Goal: Complete application form: Complete application form

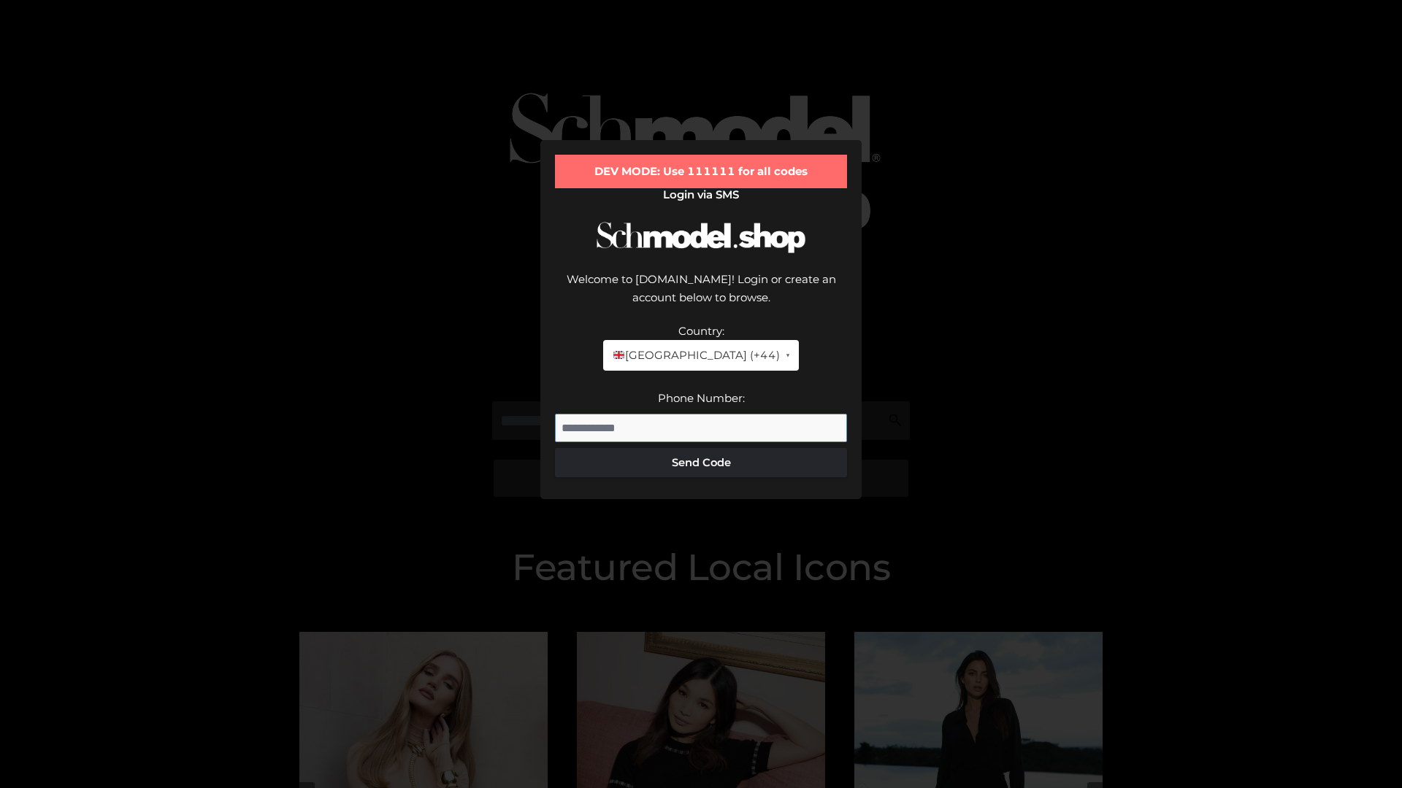
click at [701, 414] on input "Phone Number:" at bounding box center [701, 428] width 292 height 29
type input "**********"
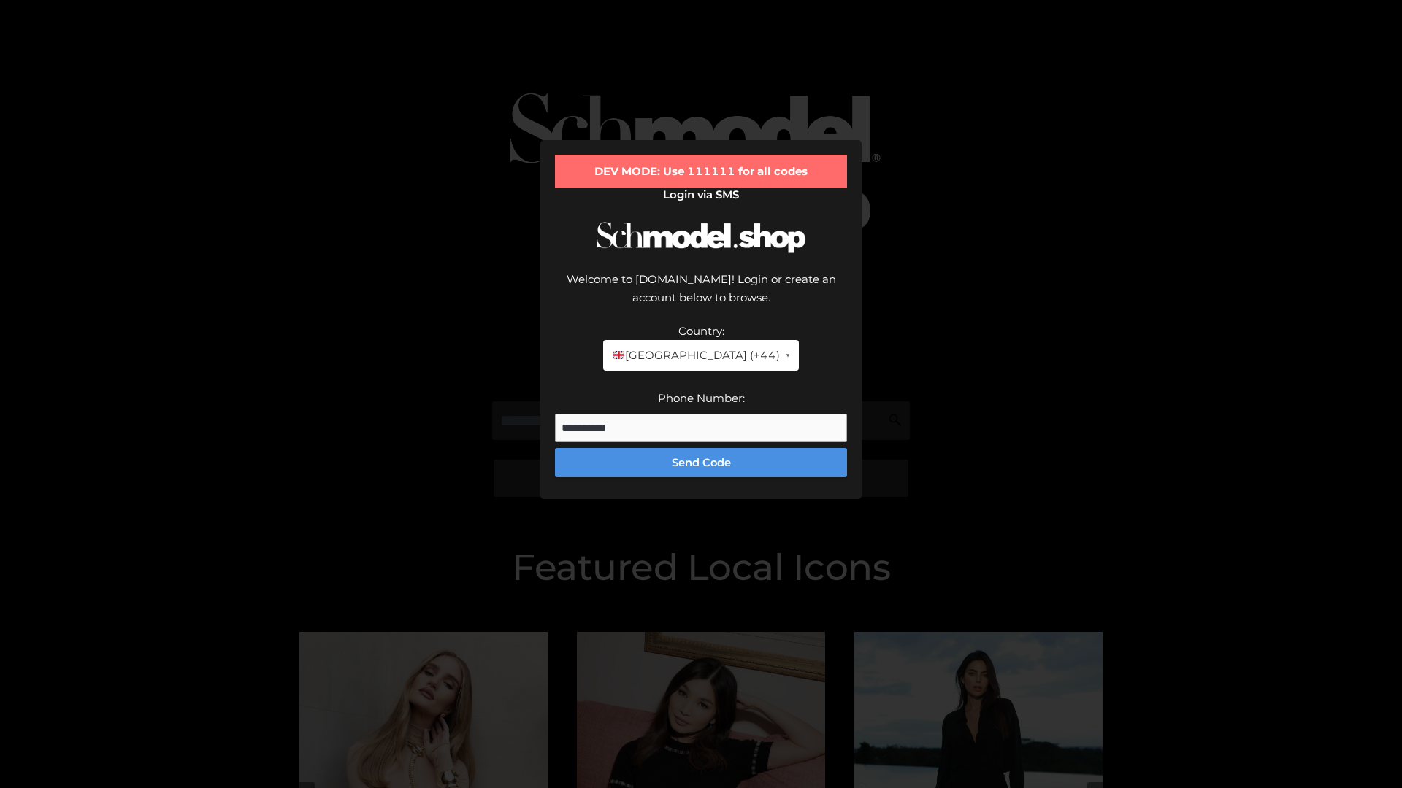
click at [701, 448] on button "Send Code" at bounding box center [701, 462] width 292 height 29
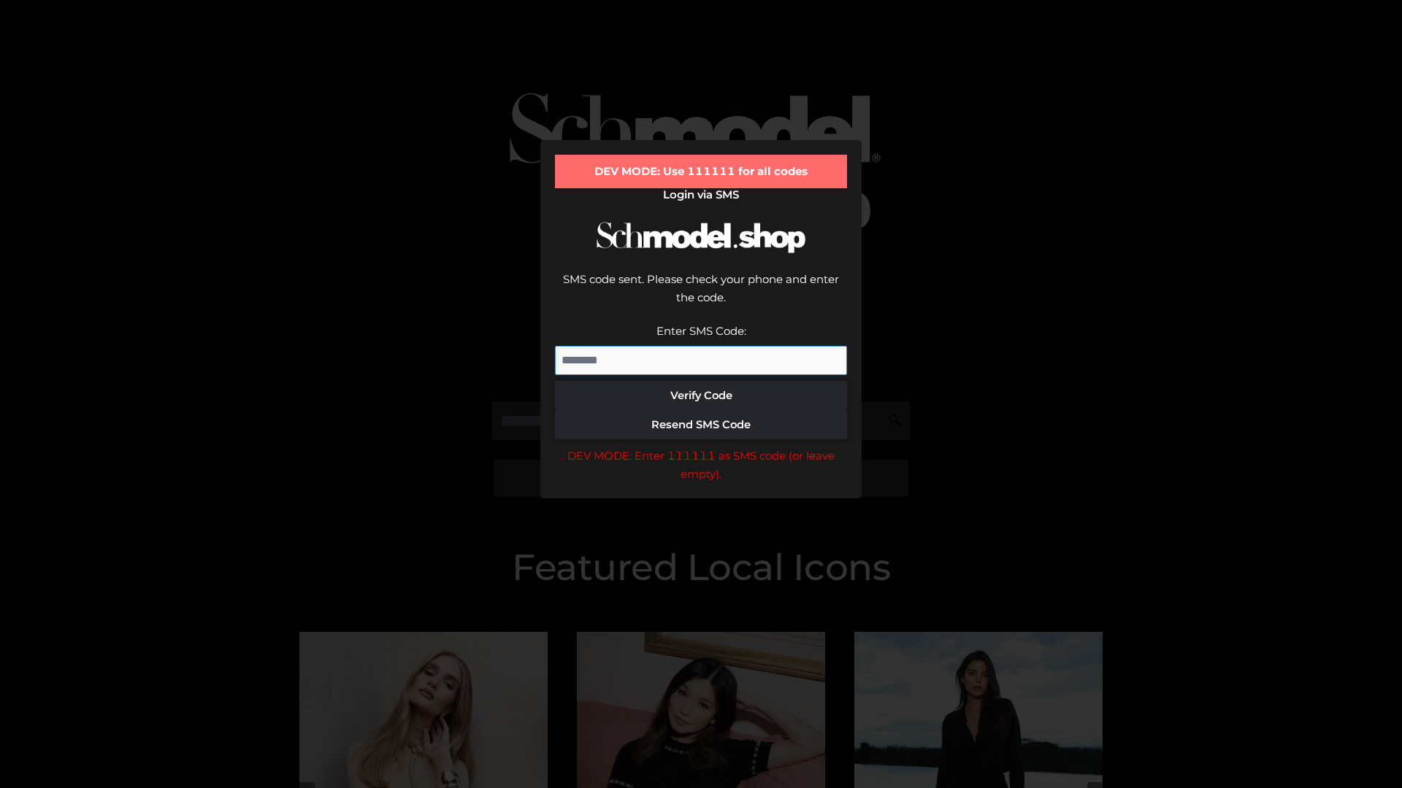
click at [701, 346] on input "Enter SMS Code:" at bounding box center [701, 360] width 292 height 29
type input "******"
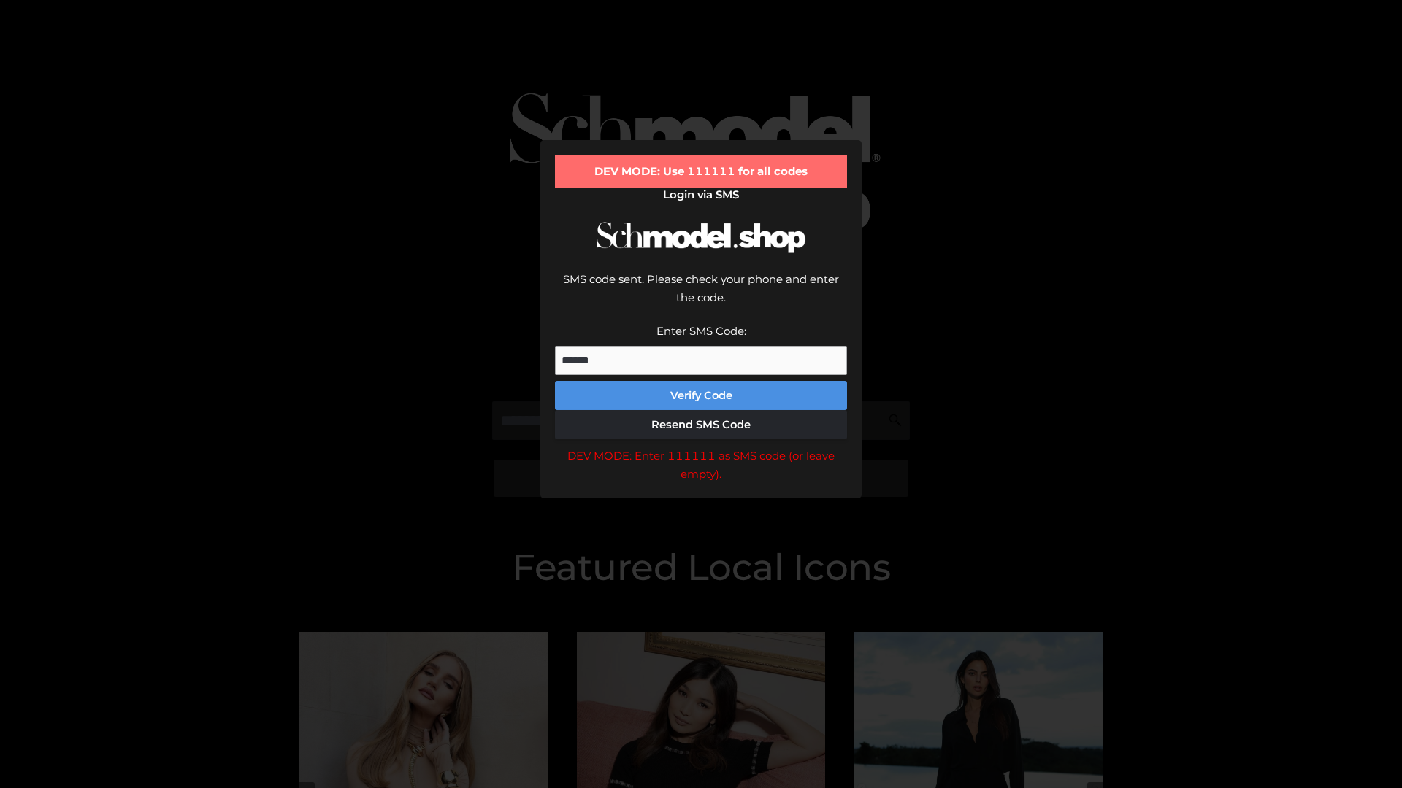
click at [701, 381] on button "Verify Code" at bounding box center [701, 395] width 292 height 29
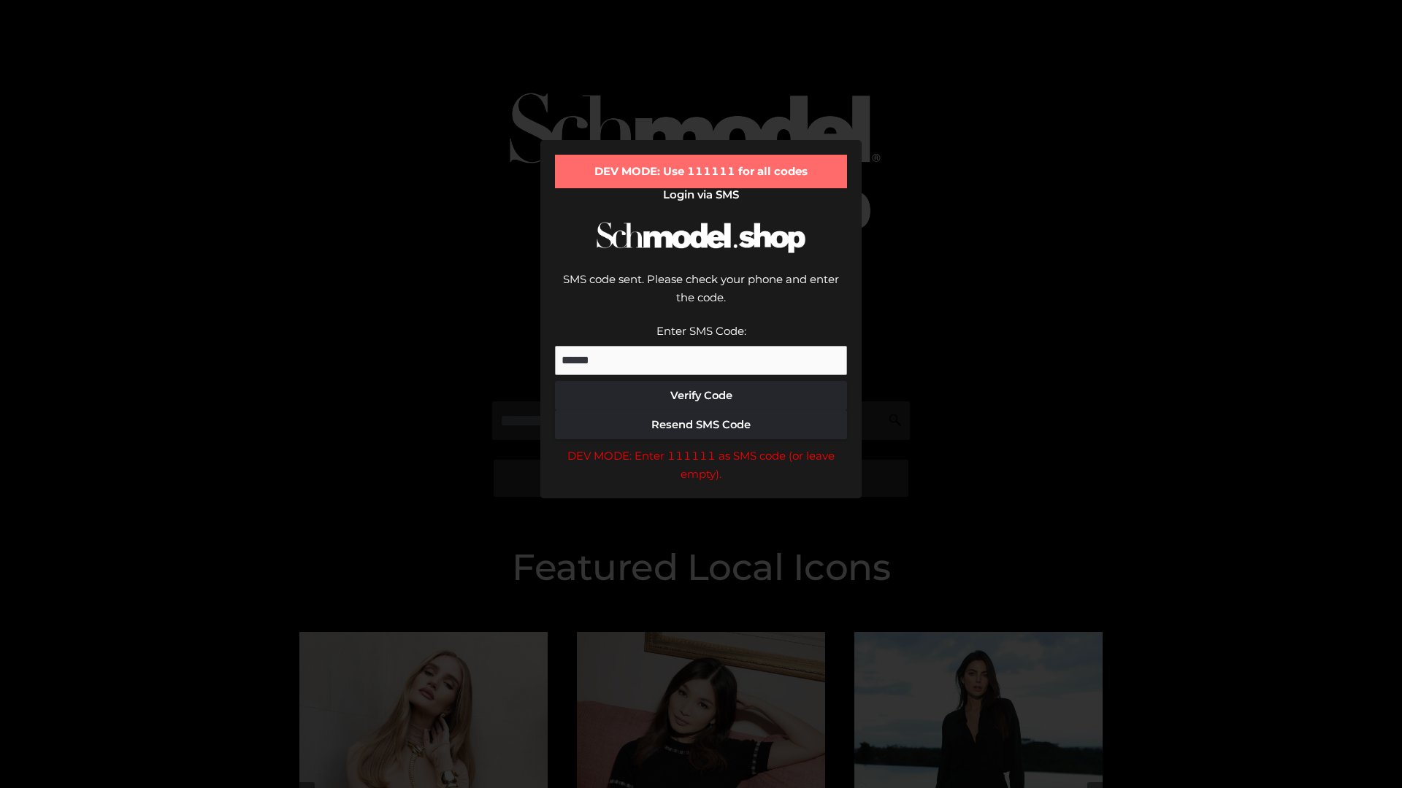
click at [701, 447] on div "DEV MODE: Enter 111111 as SMS code (or leave empty)." at bounding box center [701, 465] width 292 height 37
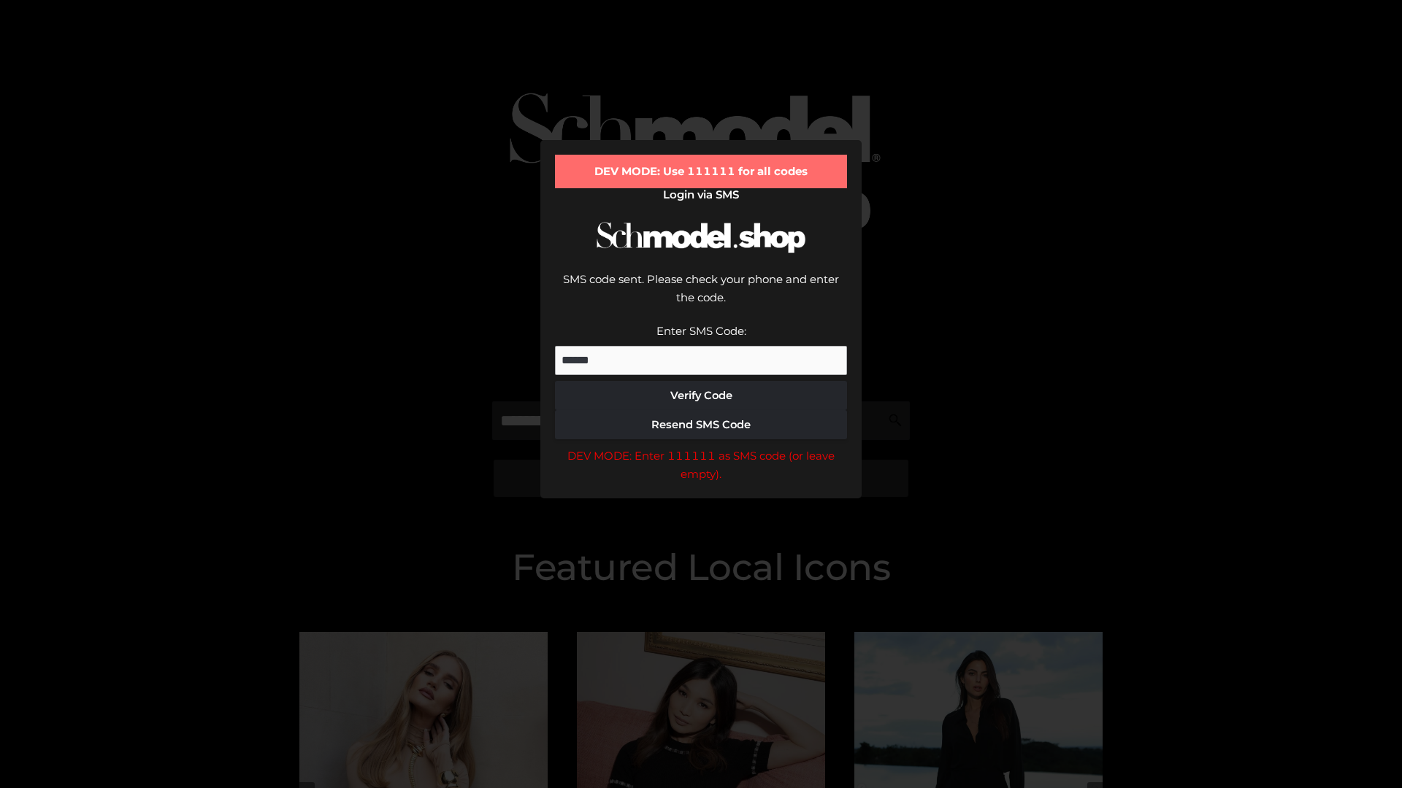
click at [701, 447] on div "DEV MODE: Enter 111111 as SMS code (or leave empty)." at bounding box center [701, 465] width 292 height 37
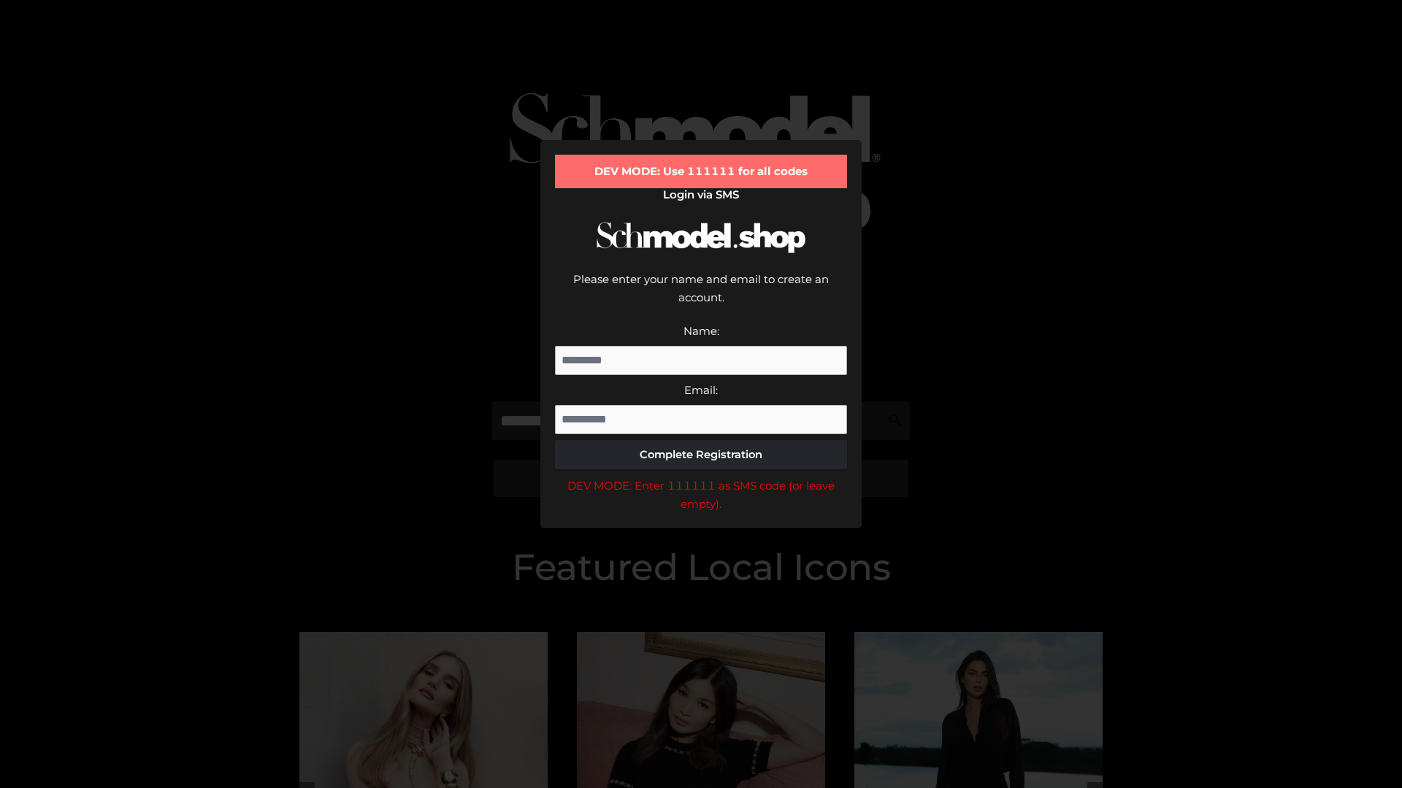
click at [701, 477] on div "DEV MODE: Enter 111111 as SMS code (or leave empty)." at bounding box center [701, 495] width 292 height 37
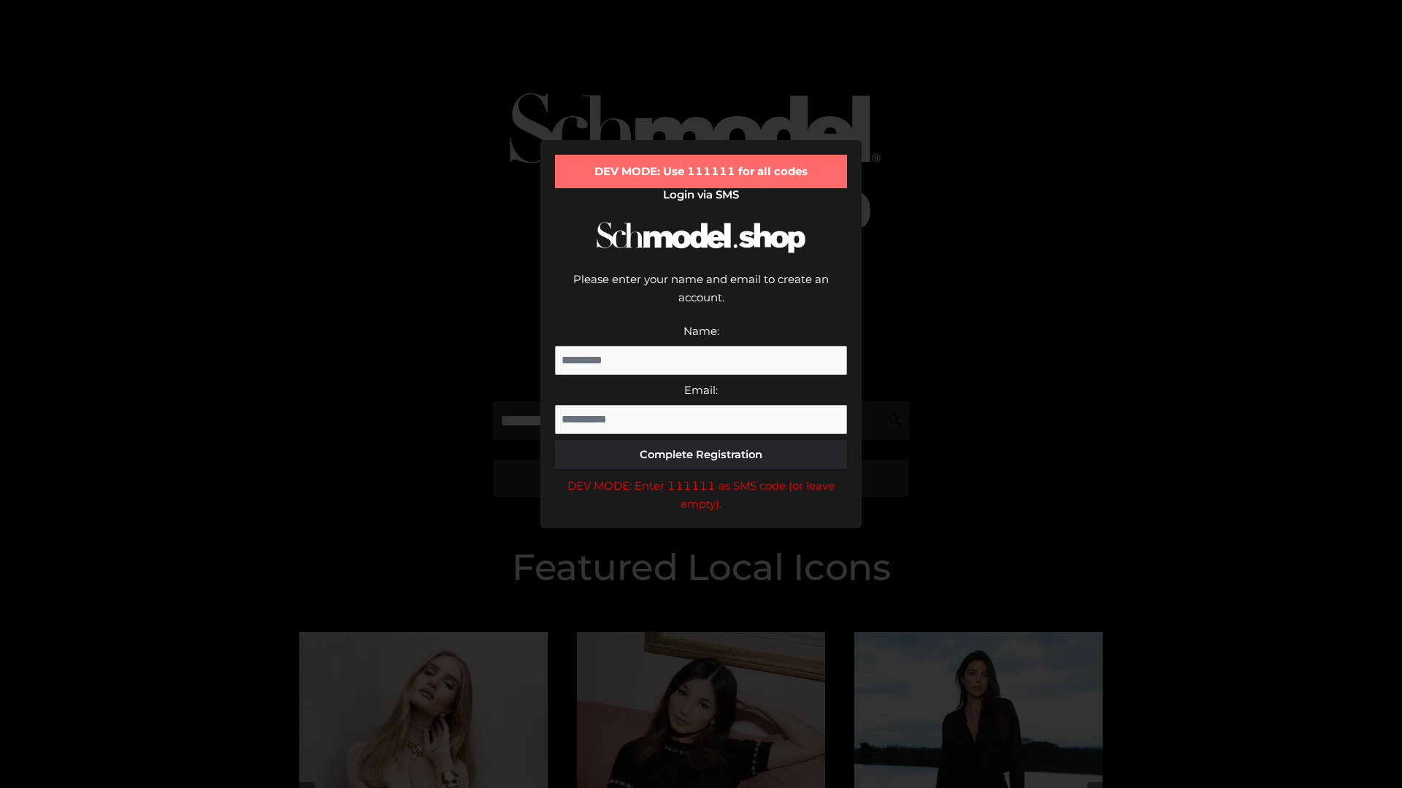
click at [701, 477] on div "DEV MODE: Enter 111111 as SMS code (or leave empty)." at bounding box center [701, 495] width 292 height 37
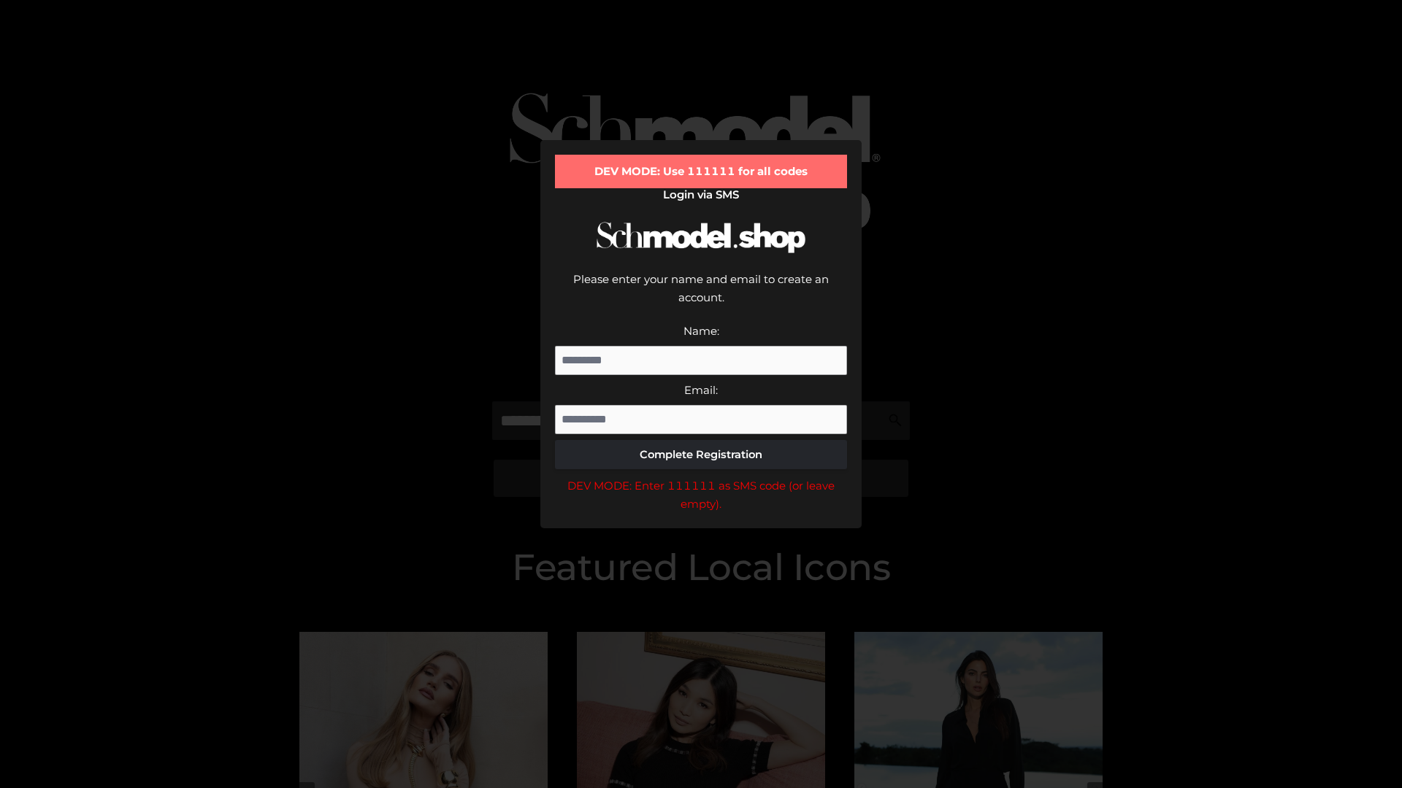
click at [701, 477] on div "DEV MODE: Enter 111111 as SMS code (or leave empty)." at bounding box center [701, 495] width 292 height 37
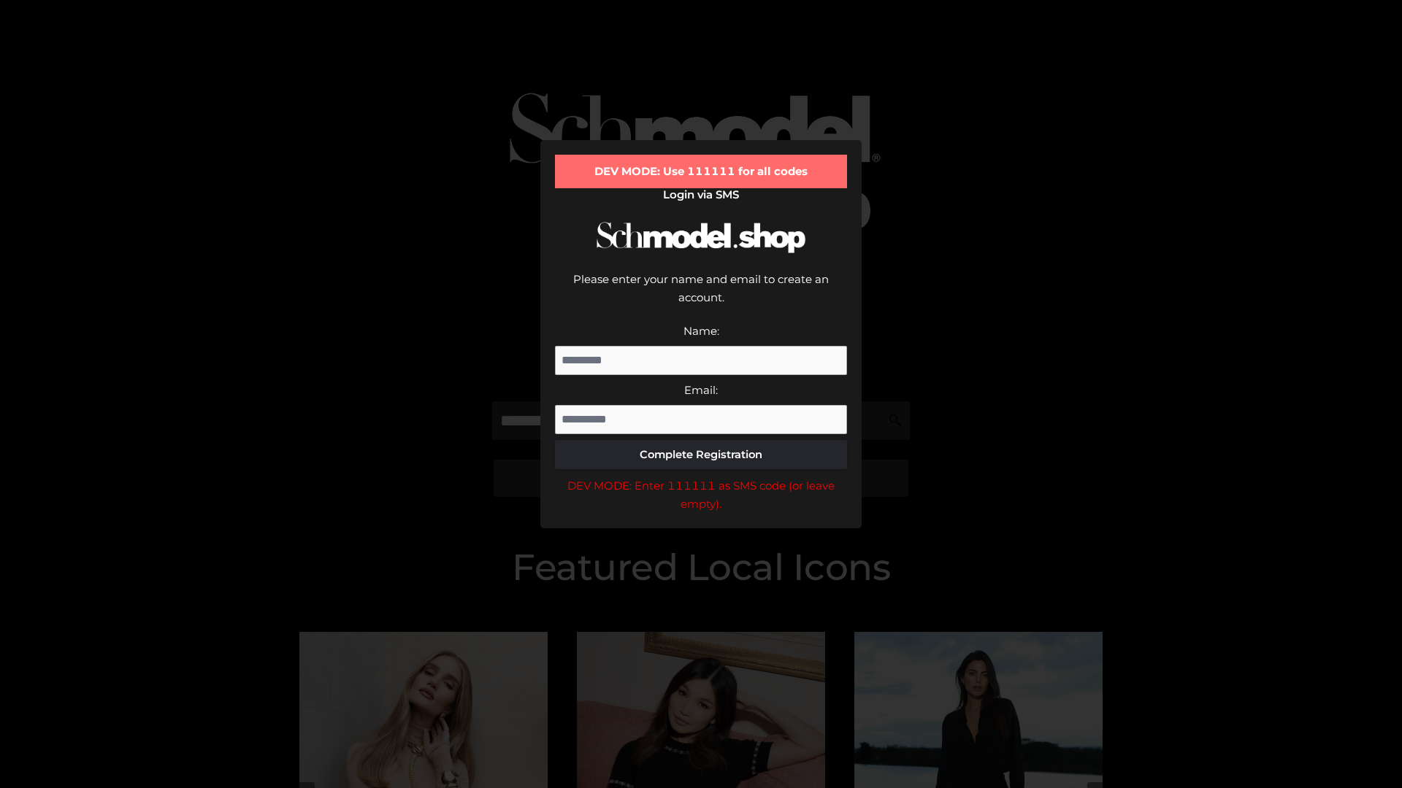
click at [701, 477] on div "DEV MODE: Enter 111111 as SMS code (or leave empty)." at bounding box center [701, 495] width 292 height 37
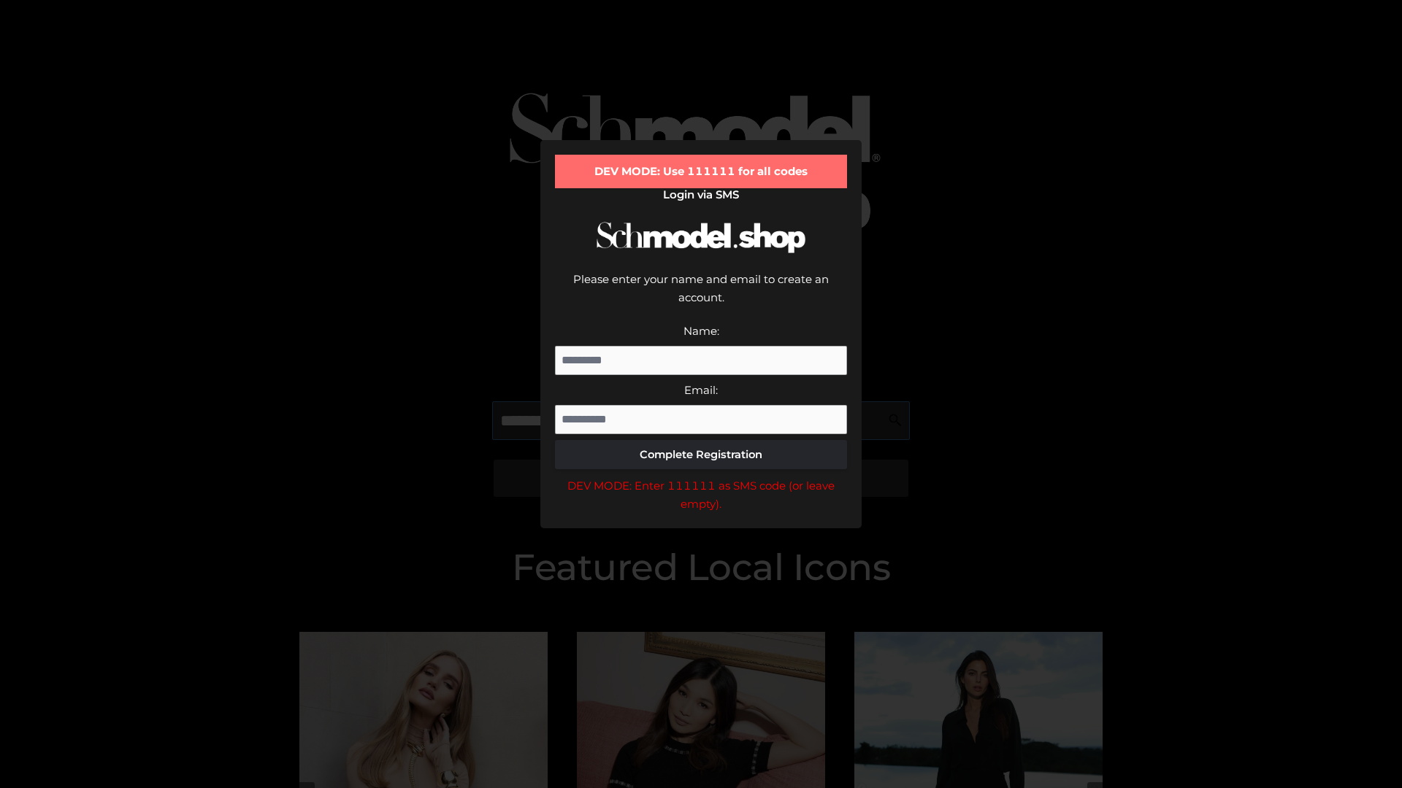
scroll to position [0, 75]
click at [701, 477] on div "DEV MODE: Enter 111111 as SMS code (or leave empty)." at bounding box center [701, 495] width 292 height 37
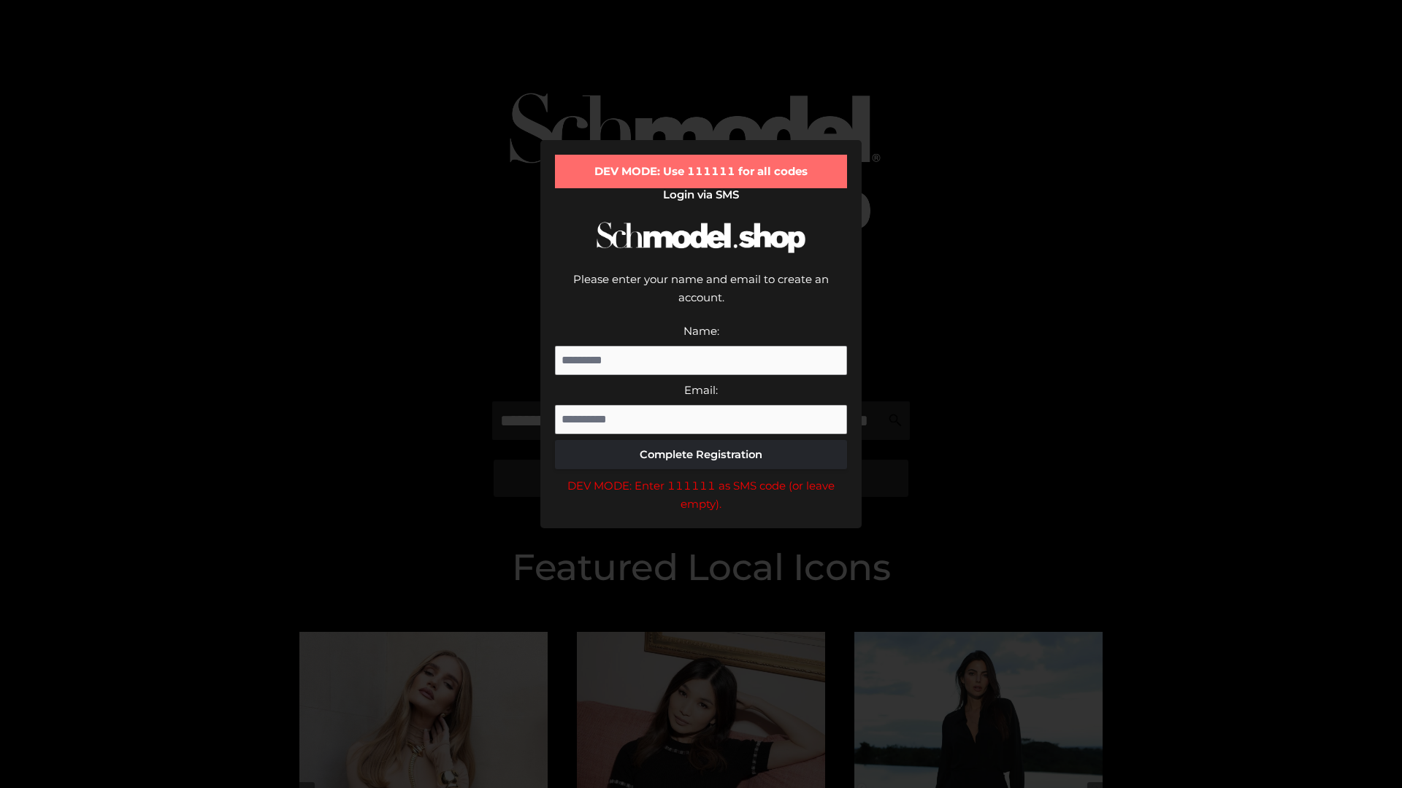
click at [701, 477] on div "DEV MODE: Enter 111111 as SMS code (or leave empty)." at bounding box center [701, 495] width 292 height 37
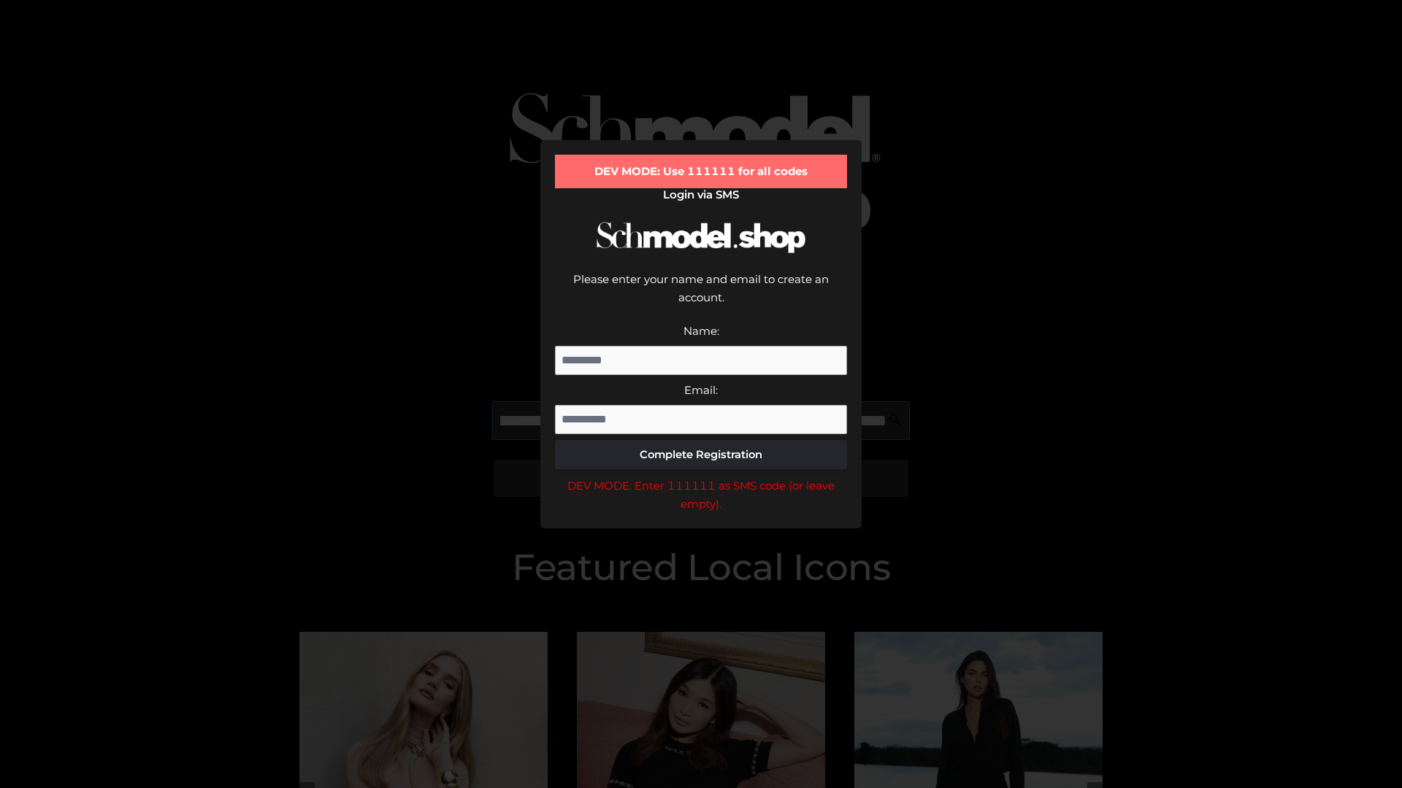
scroll to position [0, 159]
click at [701, 477] on div "DEV MODE: Enter 111111 as SMS code (or leave empty)." at bounding box center [701, 495] width 292 height 37
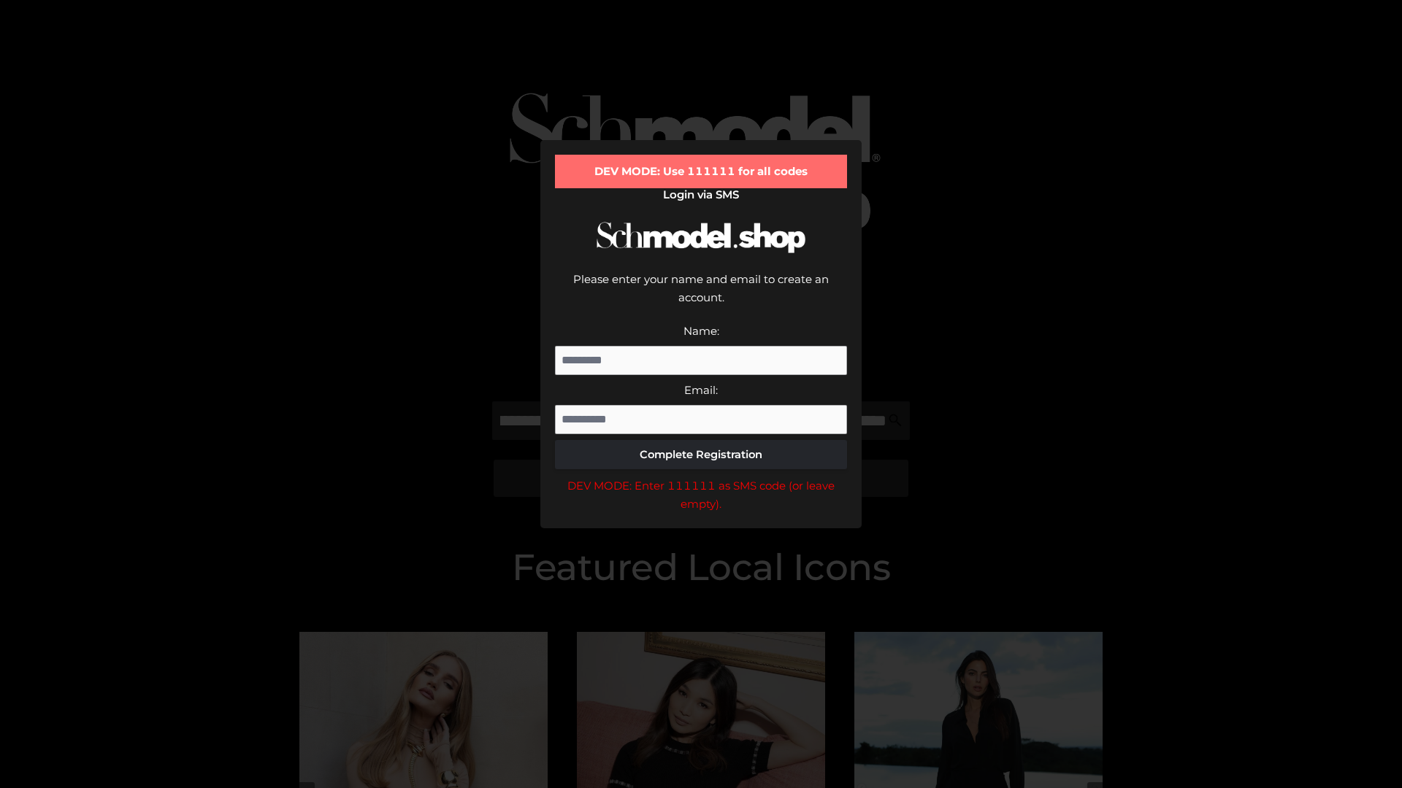
click at [701, 477] on div "DEV MODE: Enter 111111 as SMS code (or leave empty)." at bounding box center [701, 495] width 292 height 37
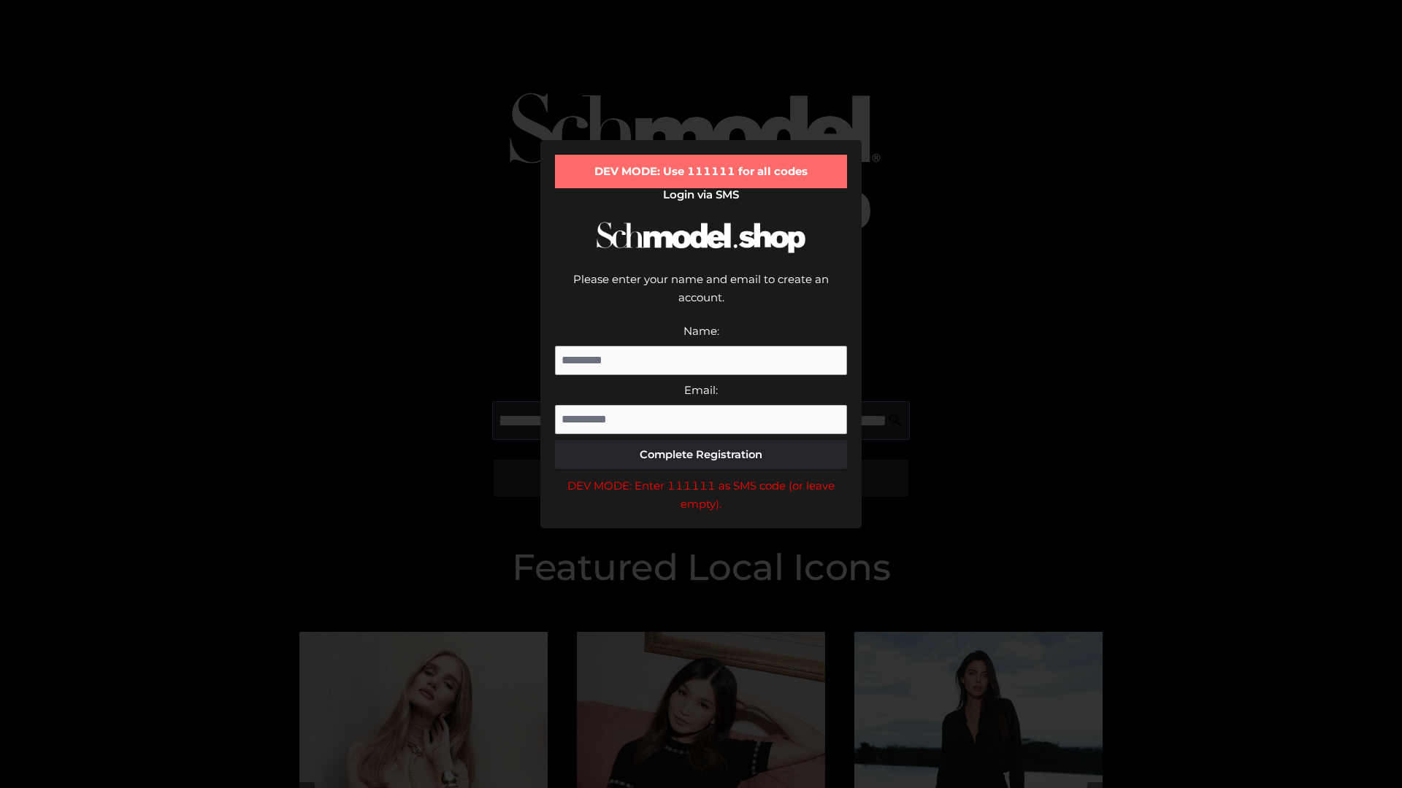
scroll to position [0, 247]
click at [701, 477] on div "DEV MODE: Enter 111111 as SMS code (or leave empty)." at bounding box center [701, 495] width 292 height 37
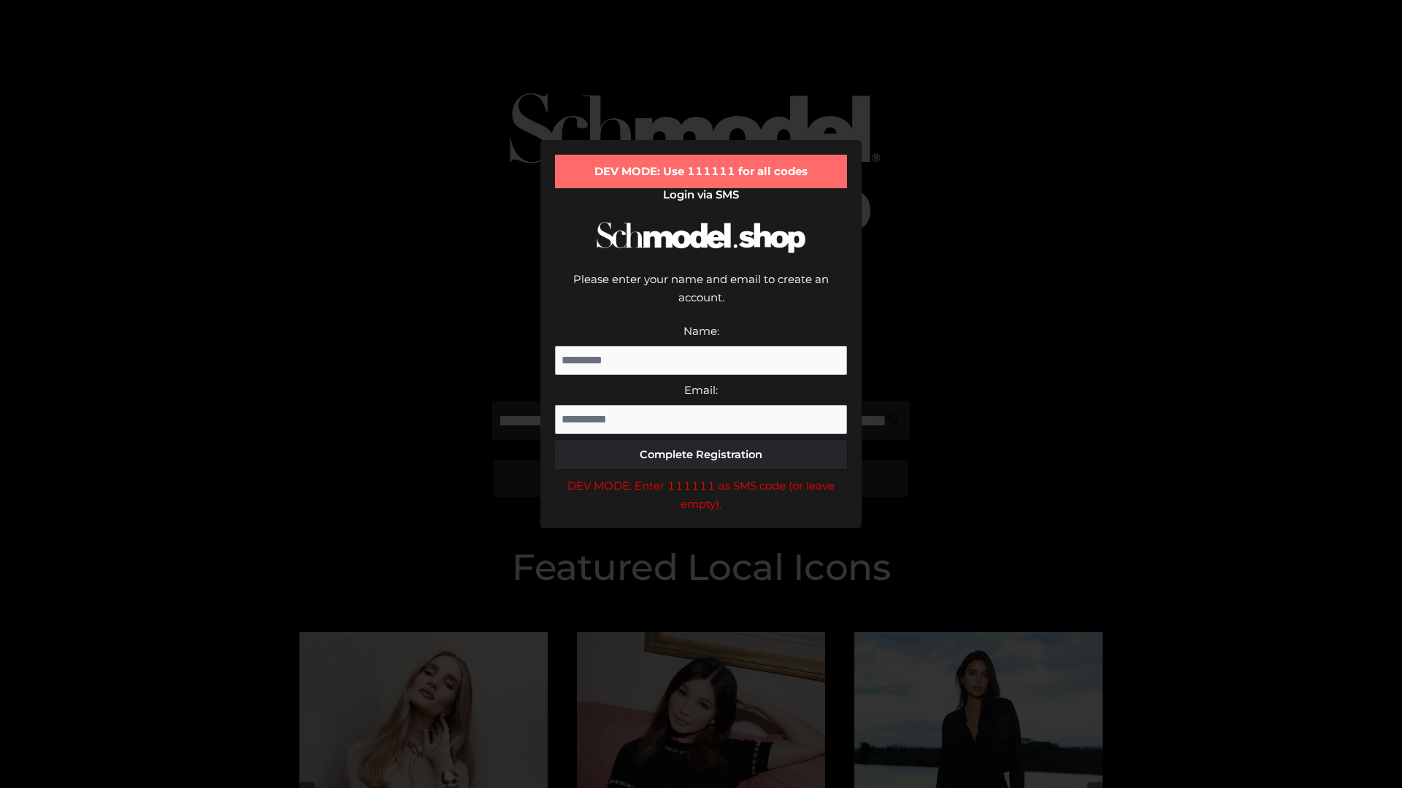
click at [701, 477] on div "DEV MODE: Enter 111111 as SMS code (or leave empty)." at bounding box center [701, 495] width 292 height 37
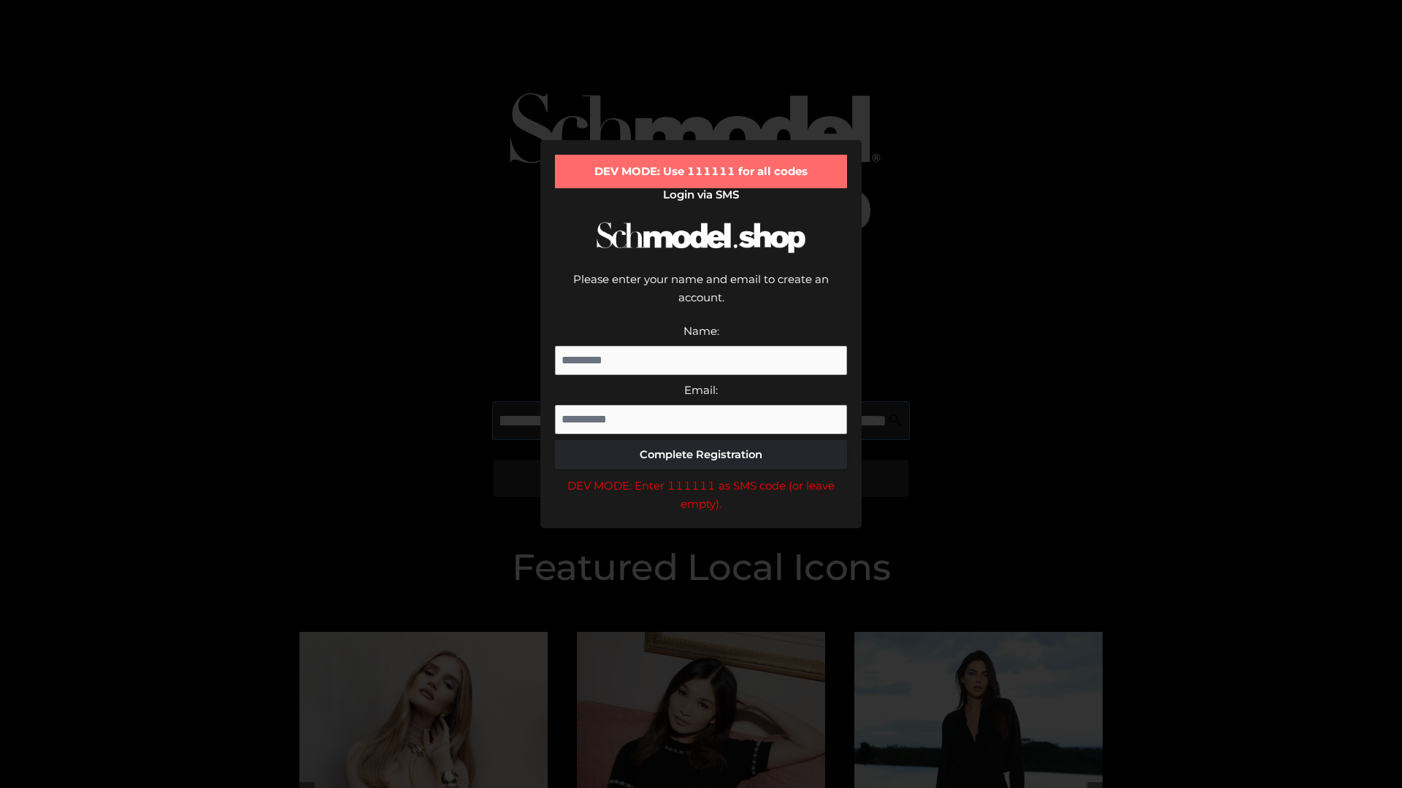
scroll to position [0, 339]
click at [701, 477] on div "DEV MODE: Enter 111111 as SMS code (or leave empty)." at bounding box center [701, 495] width 292 height 37
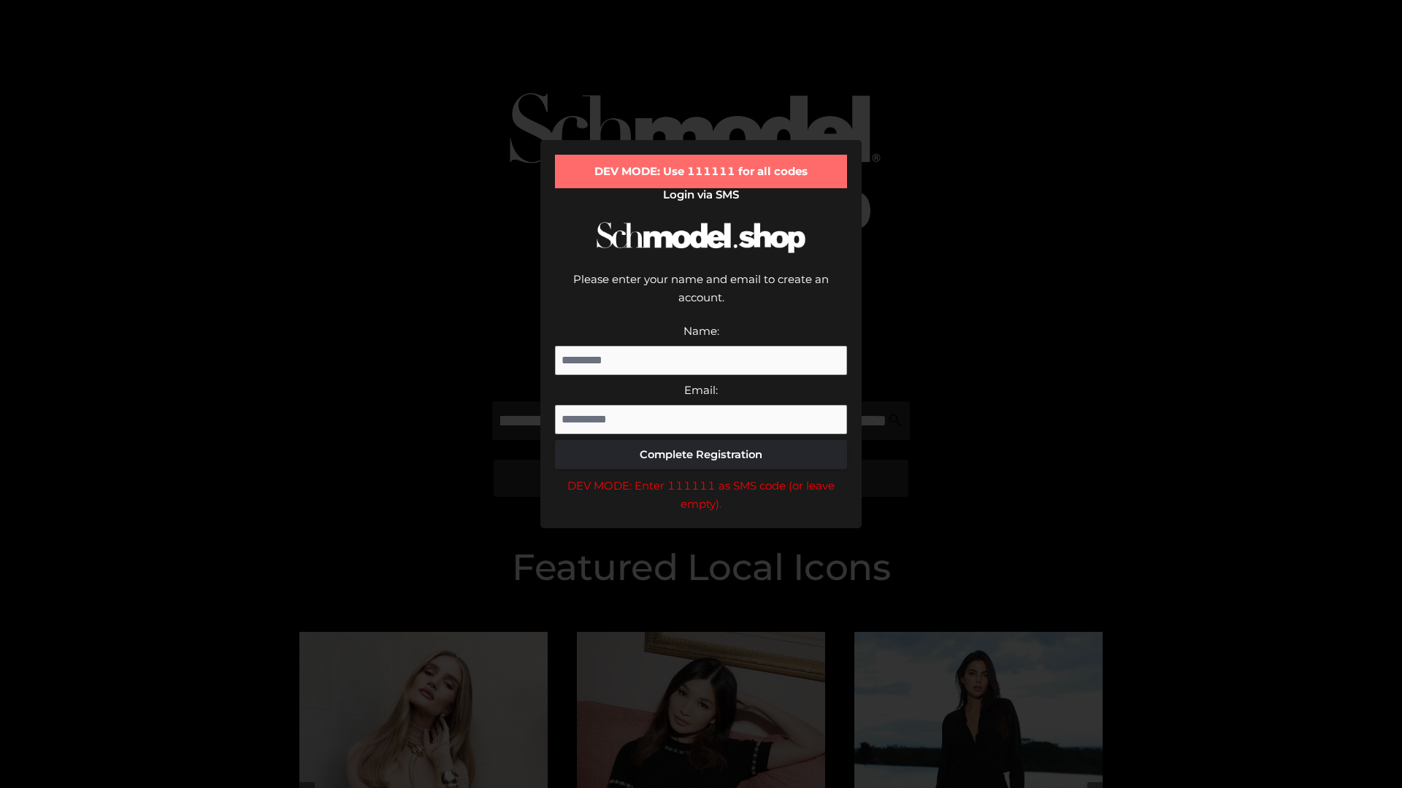
click at [701, 477] on div "DEV MODE: Enter 111111 as SMS code (or leave empty)." at bounding box center [701, 495] width 292 height 37
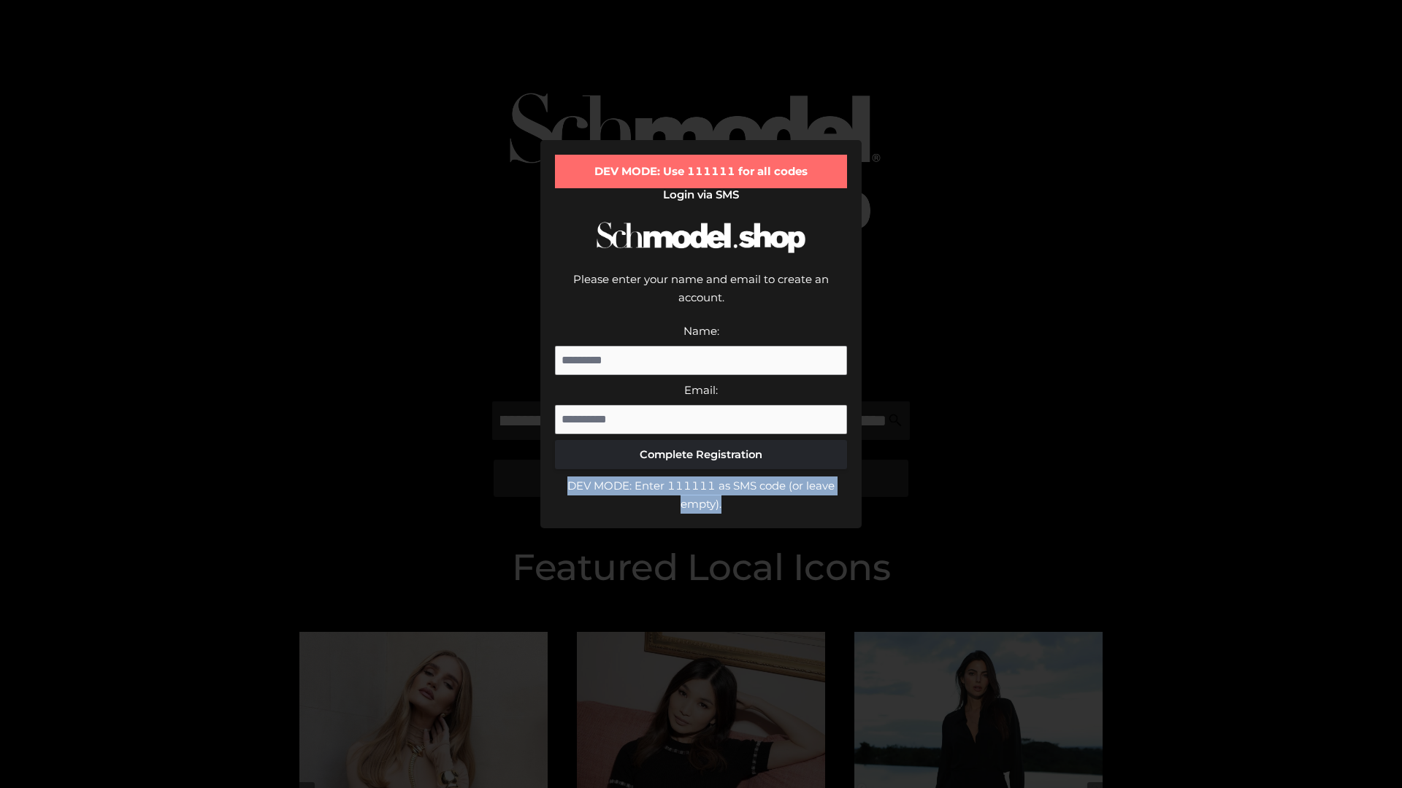
scroll to position [0, 0]
type input "**********"
